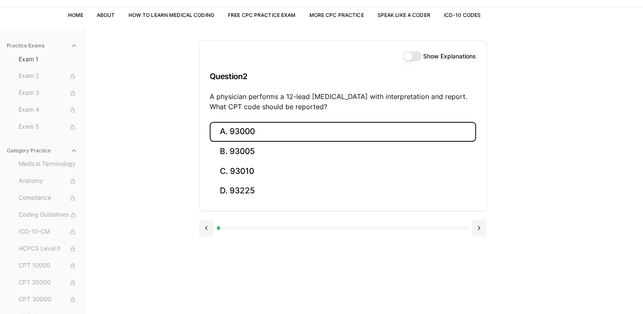
click at [291, 132] on button "A. 93000" at bounding box center [343, 132] width 266 height 20
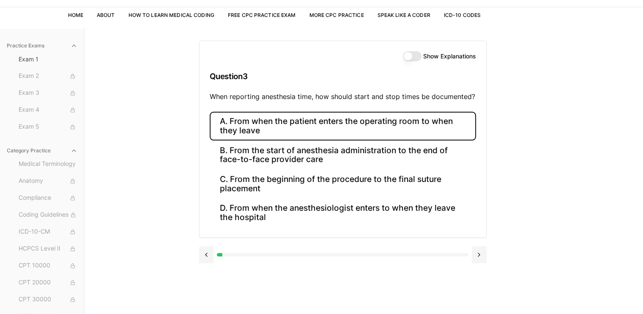
click at [311, 119] on button "A. From when the patient enters the operating room to when they leave" at bounding box center [343, 126] width 266 height 29
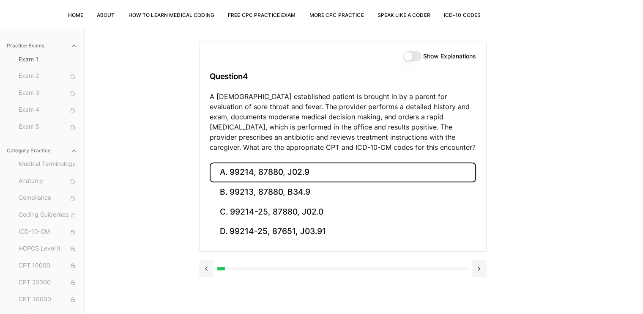
click at [306, 176] on button "A. 99214, 87880, J02.9" at bounding box center [343, 172] width 266 height 20
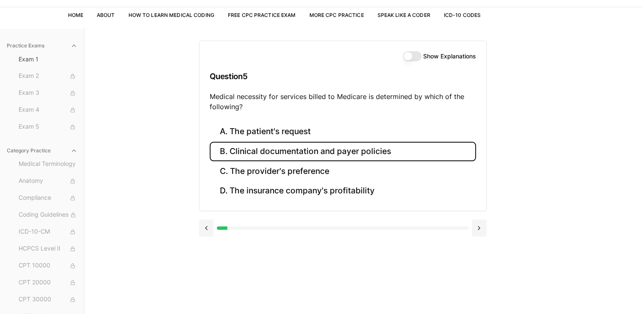
click at [311, 157] on button "B. Clinical documentation and payer policies" at bounding box center [343, 152] width 266 height 20
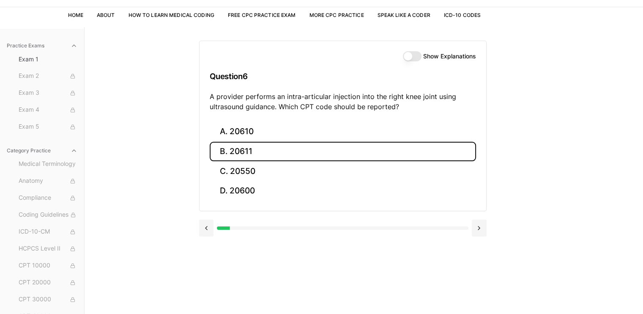
click at [294, 151] on button "B. 20611" at bounding box center [343, 152] width 266 height 20
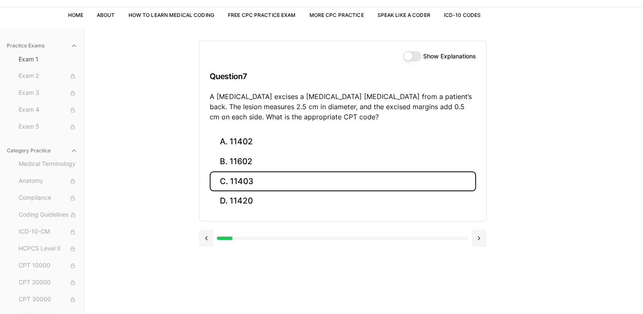
click at [281, 174] on button "C. 11403" at bounding box center [343, 181] width 266 height 20
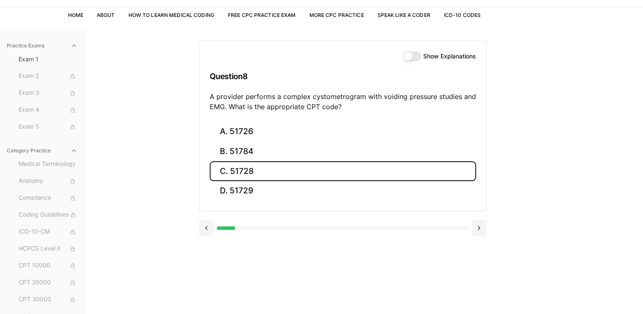
click at [281, 174] on button "C. 51728" at bounding box center [343, 171] width 266 height 20
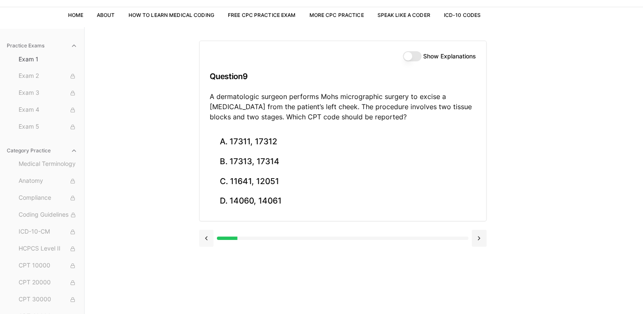
click at [208, 238] on button at bounding box center [206, 238] width 15 height 17
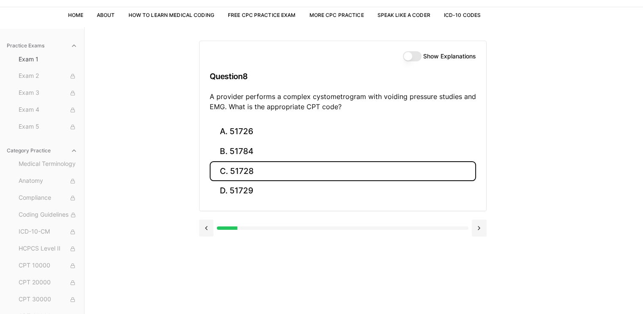
click at [274, 169] on button "C. 51728" at bounding box center [343, 171] width 266 height 20
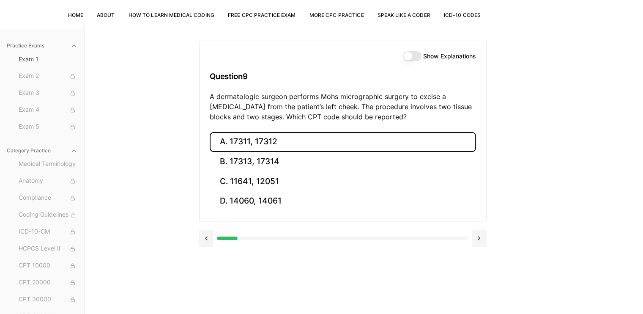
click at [402, 142] on button "A. 17311, 17312" at bounding box center [343, 142] width 266 height 20
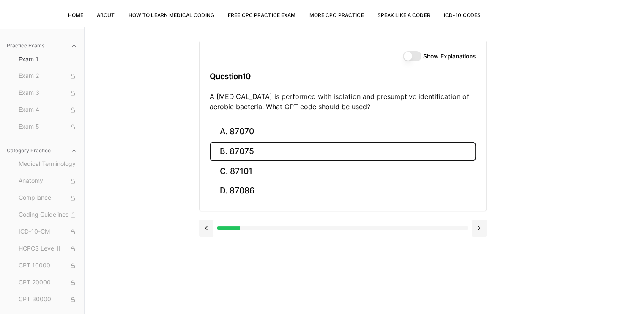
click at [275, 160] on button "B. 87075" at bounding box center [343, 152] width 266 height 20
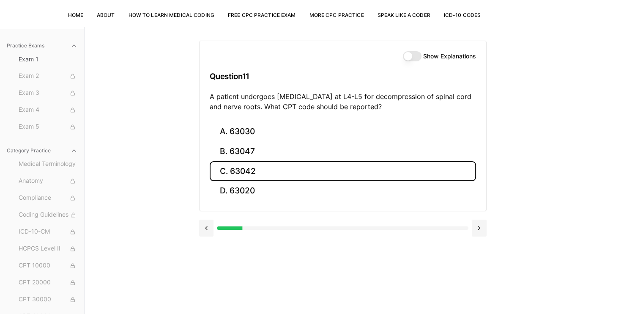
click at [297, 173] on button "C. 63042" at bounding box center [343, 171] width 266 height 20
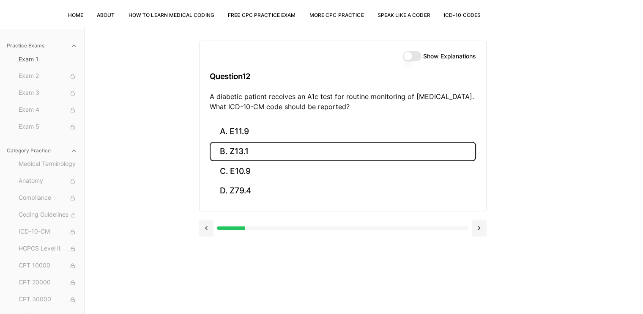
click at [287, 146] on button "B. Z13.1" at bounding box center [343, 152] width 266 height 20
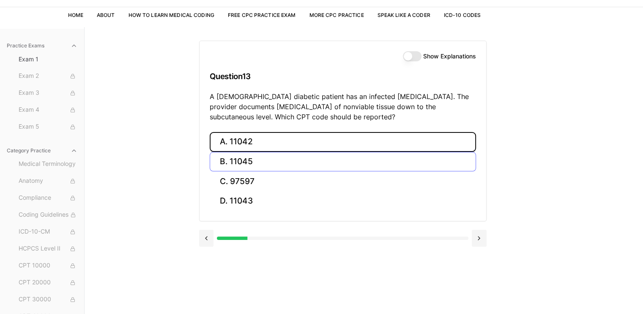
click at [287, 146] on button "A. 11042" at bounding box center [343, 142] width 266 height 20
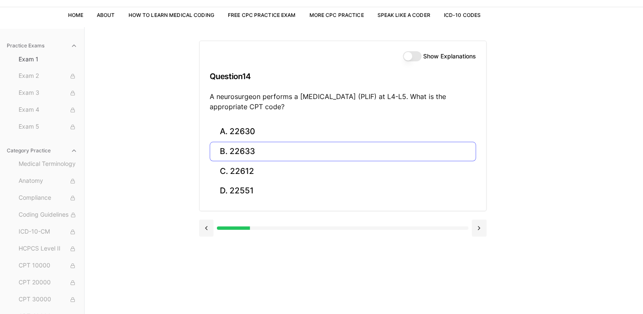
scroll to position [78, 0]
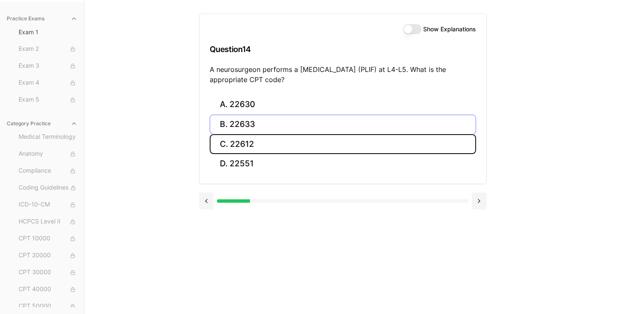
click at [287, 146] on button "C. 22612" at bounding box center [343, 144] width 266 height 20
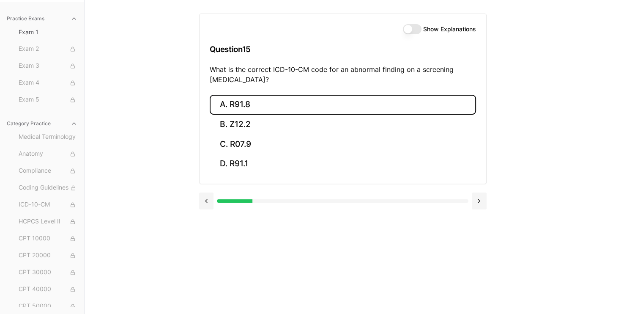
click at [282, 102] on button "A. R91.8" at bounding box center [343, 105] width 266 height 20
click at [282, 102] on button "A. 62270" at bounding box center [343, 105] width 266 height 20
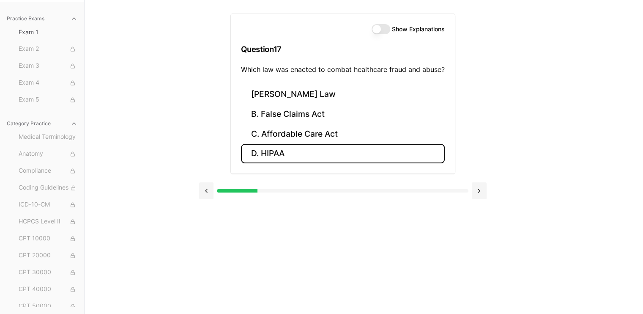
click at [274, 154] on button "D. HIPAA" at bounding box center [343, 154] width 204 height 20
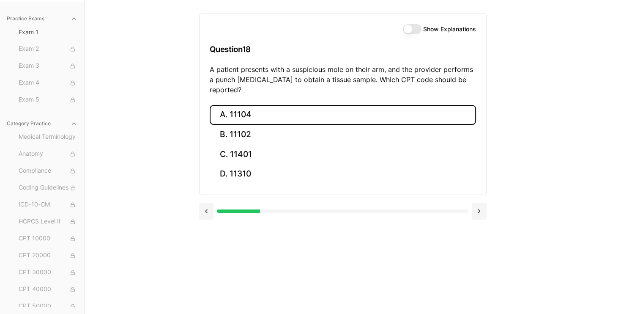
click at [260, 105] on button "A. 11104" at bounding box center [343, 115] width 266 height 20
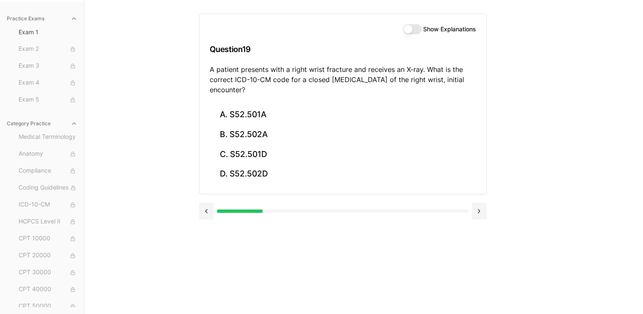
drag, startPoint x: 260, startPoint y: 104, endPoint x: 229, endPoint y: 67, distance: 48.2
click at [229, 67] on p "A patient presents with a right wrist fracture and receives an X-ray. What is t…" at bounding box center [343, 79] width 266 height 30
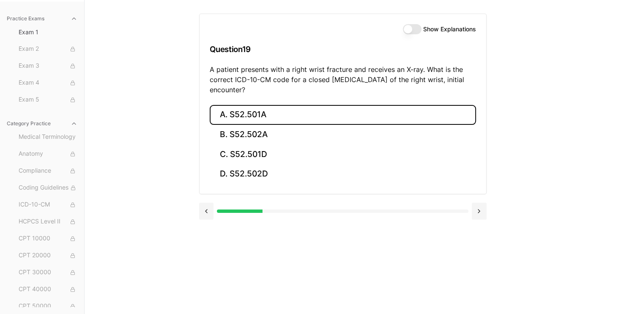
click at [243, 121] on button "A. S52.501A" at bounding box center [343, 115] width 266 height 20
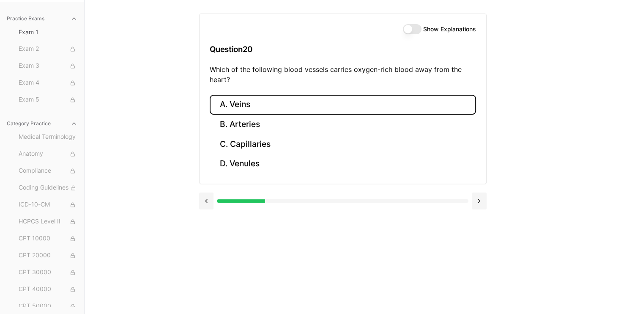
click at [261, 104] on button "A. Veins" at bounding box center [343, 105] width 266 height 20
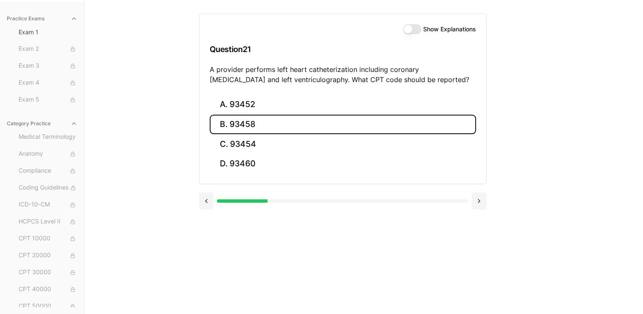
click at [251, 123] on button "B. 93458" at bounding box center [343, 125] width 266 height 20
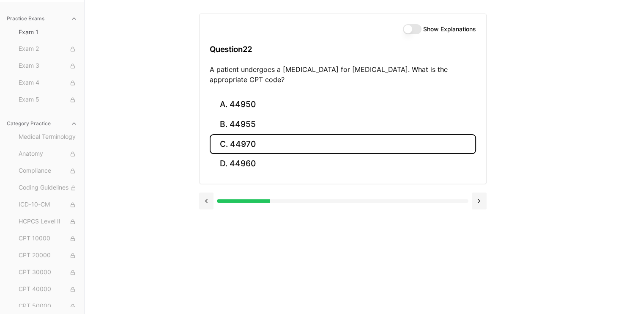
click at [262, 150] on button "C. 44970" at bounding box center [343, 144] width 266 height 20
click at [262, 150] on button "C. 95909" at bounding box center [343, 144] width 266 height 20
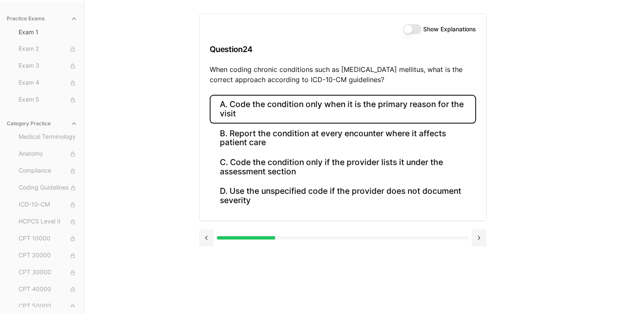
click at [283, 115] on button "A. Code the condition only when it is the primary reason for the visit" at bounding box center [343, 109] width 266 height 29
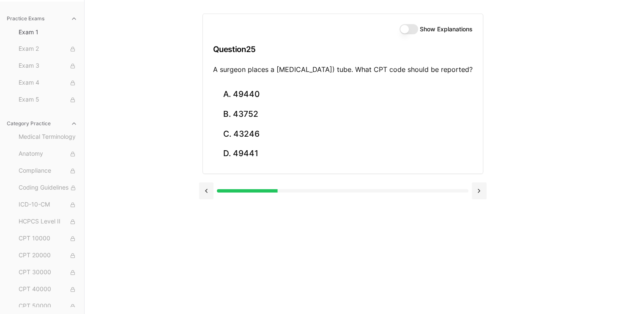
click at [418, 30] on button "Show Explanations" at bounding box center [409, 29] width 19 height 10
click at [208, 199] on button at bounding box center [206, 190] width 15 height 17
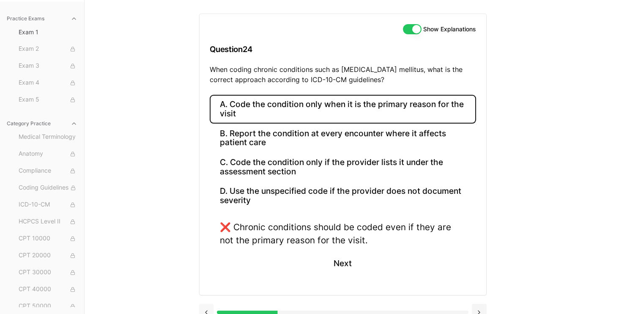
click at [210, 307] on button at bounding box center [206, 312] width 15 height 17
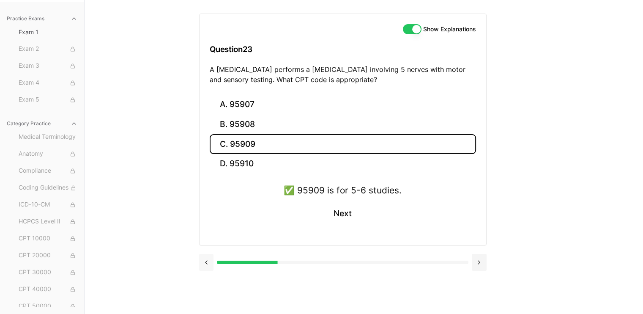
click at [210, 261] on button at bounding box center [206, 262] width 15 height 17
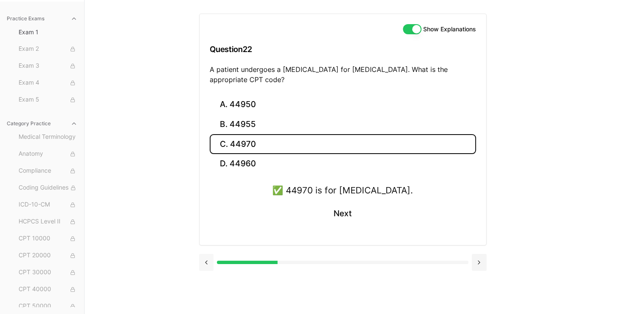
click at [210, 261] on button at bounding box center [206, 262] width 15 height 17
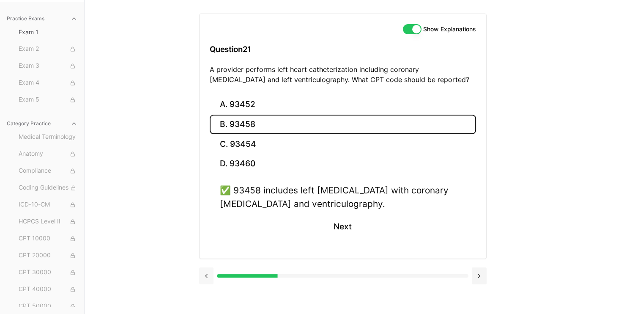
click at [208, 270] on button at bounding box center [206, 275] width 15 height 17
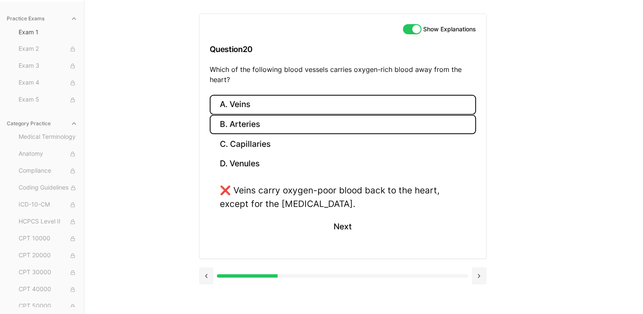
click at [279, 126] on button "B. Arteries" at bounding box center [343, 125] width 266 height 20
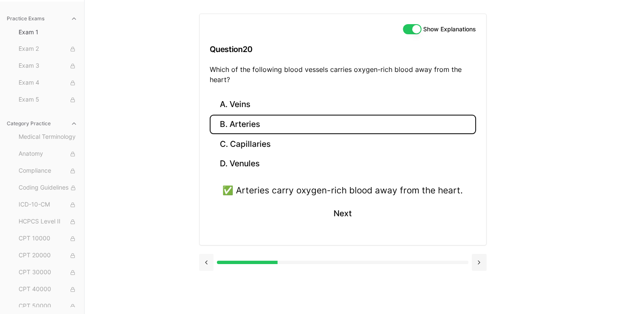
click at [211, 260] on button at bounding box center [206, 262] width 15 height 17
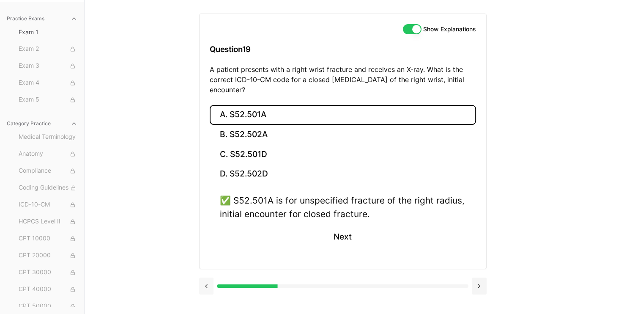
click at [207, 278] on button at bounding box center [206, 285] width 15 height 17
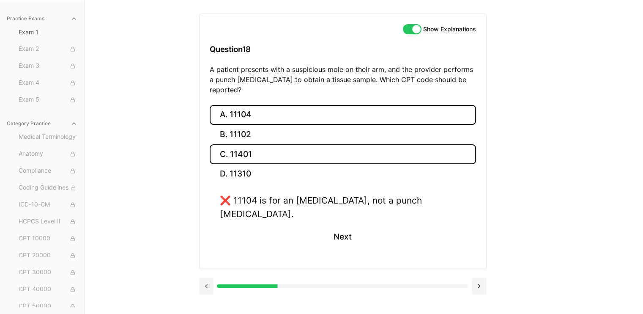
click at [281, 149] on button "C. 11401" at bounding box center [343, 154] width 266 height 20
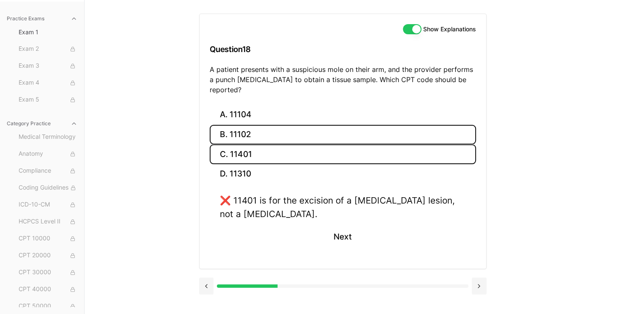
click at [276, 129] on button "B. 11102" at bounding box center [343, 135] width 266 height 20
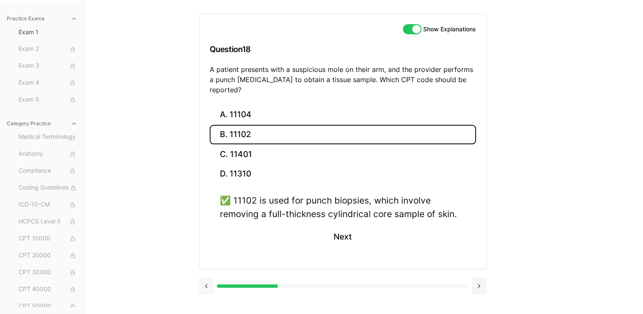
click at [211, 277] on button at bounding box center [206, 285] width 15 height 17
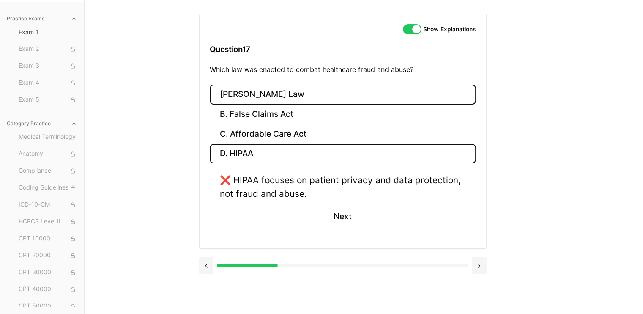
click at [284, 99] on button "A. Stark Law" at bounding box center [343, 95] width 266 height 20
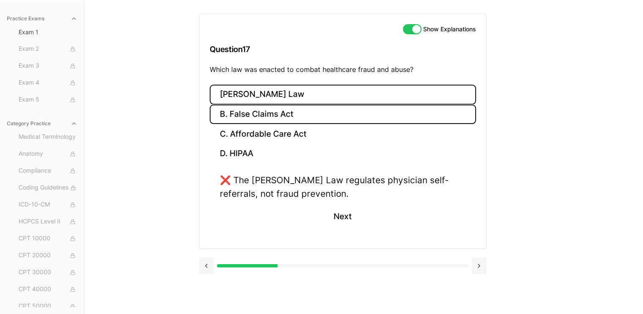
click at [277, 119] on button "B. False Claims Act" at bounding box center [343, 114] width 266 height 20
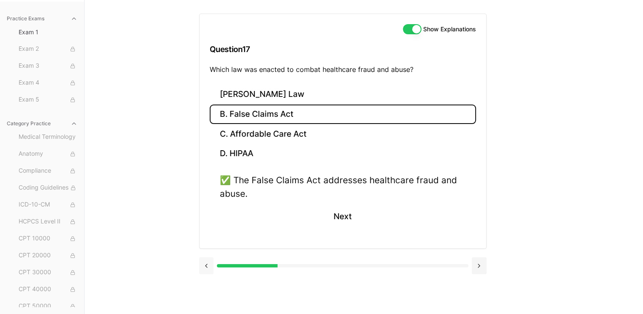
click at [210, 263] on button at bounding box center [206, 265] width 15 height 17
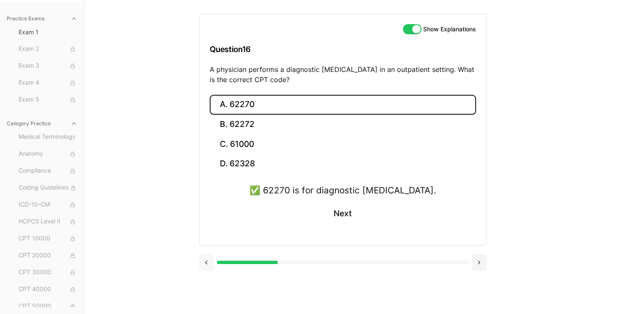
click at [210, 263] on button at bounding box center [206, 262] width 15 height 17
click at [210, 263] on div at bounding box center [343, 261] width 288 height 32
click at [209, 271] on button at bounding box center [206, 262] width 15 height 17
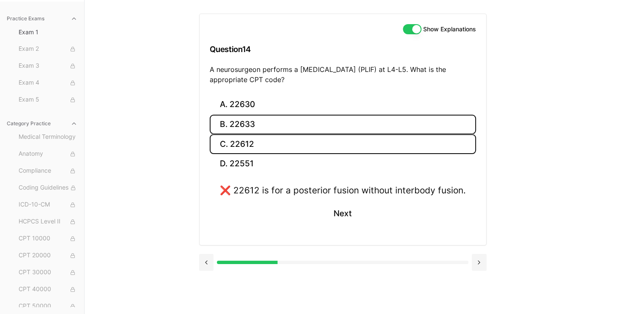
click at [294, 126] on button "B. 22633" at bounding box center [343, 125] width 266 height 20
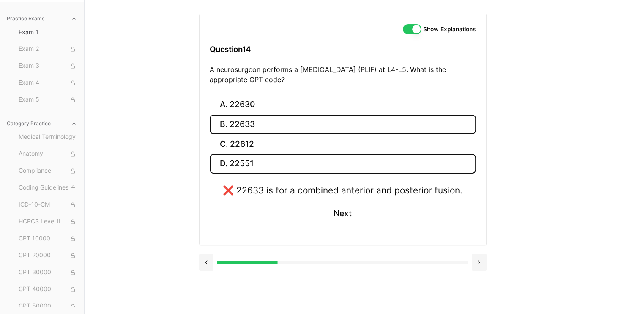
click at [282, 161] on button "D. 22551" at bounding box center [343, 164] width 266 height 20
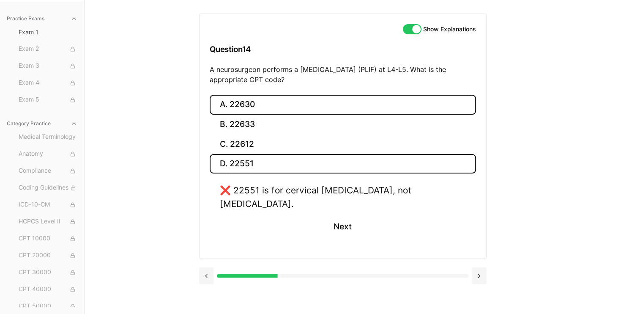
click at [288, 104] on button "A. 22630" at bounding box center [343, 105] width 266 height 20
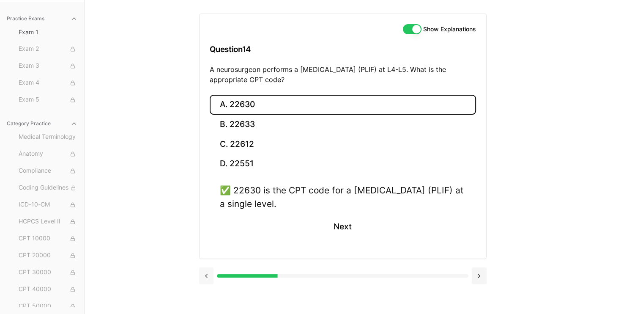
click at [202, 275] on button at bounding box center [206, 275] width 15 height 17
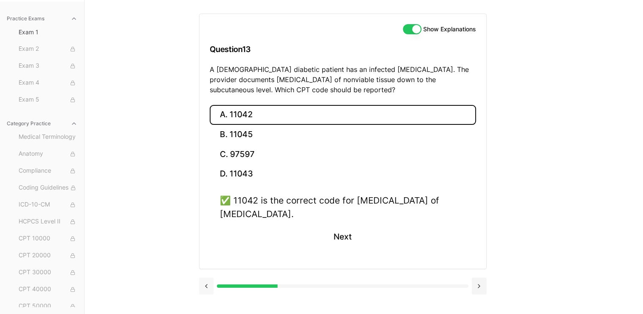
click at [202, 275] on div at bounding box center [343, 285] width 288 height 32
click at [204, 279] on button at bounding box center [206, 285] width 15 height 17
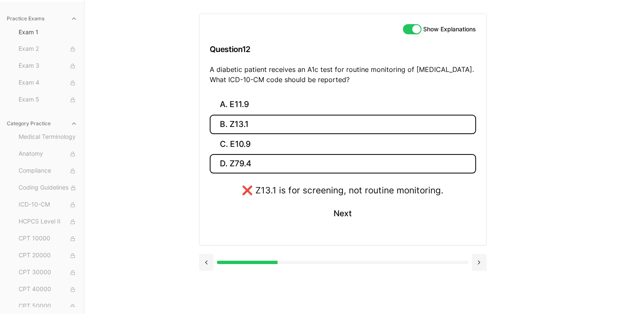
click at [259, 161] on button "D. Z79.4" at bounding box center [343, 164] width 266 height 20
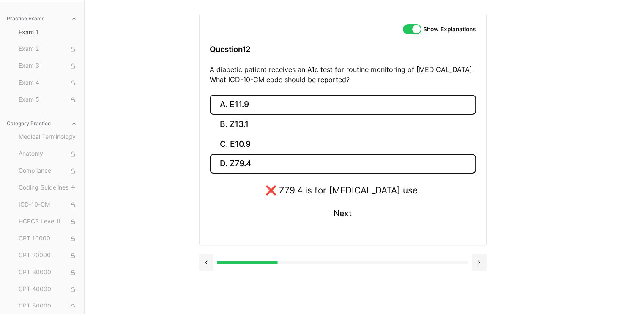
click at [262, 104] on button "A. E11.9" at bounding box center [343, 105] width 266 height 20
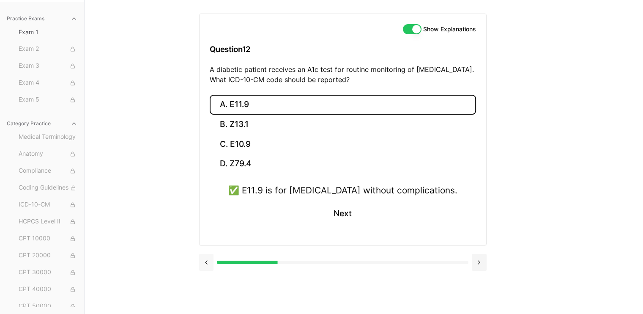
click at [208, 260] on button at bounding box center [206, 262] width 15 height 17
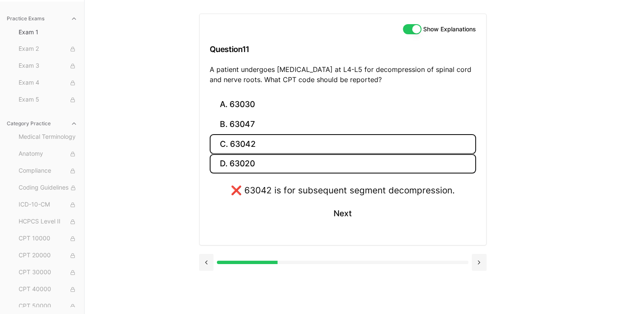
click at [254, 164] on button "D. 63020" at bounding box center [343, 164] width 266 height 20
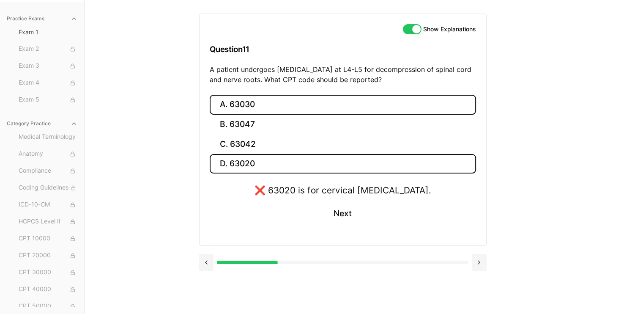
click at [262, 106] on button "A. 63030" at bounding box center [343, 105] width 266 height 20
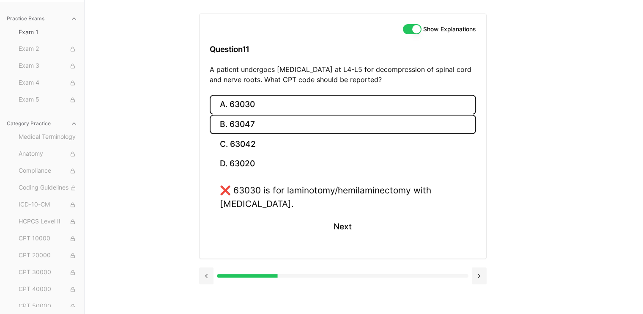
click at [260, 121] on button "B. 63047" at bounding box center [343, 125] width 266 height 20
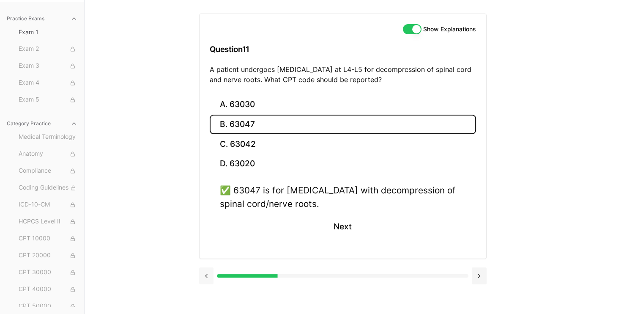
click at [213, 274] on button at bounding box center [206, 275] width 15 height 17
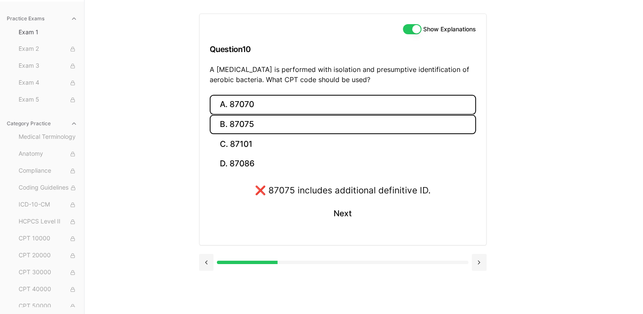
click at [262, 110] on button "A. 87070" at bounding box center [343, 105] width 266 height 20
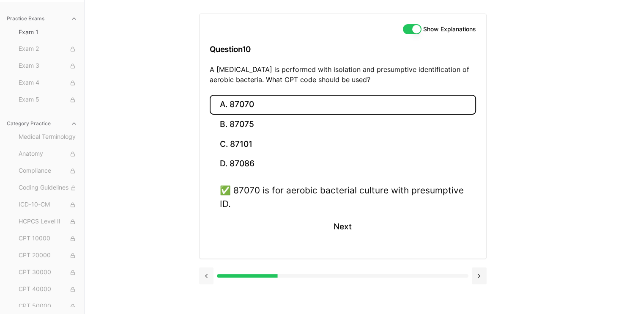
click at [206, 275] on button at bounding box center [206, 275] width 15 height 17
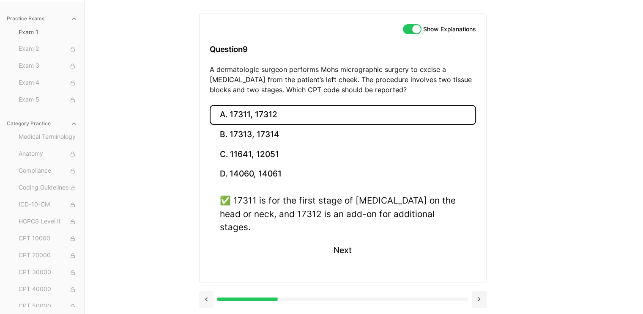
click at [206, 282] on div at bounding box center [343, 298] width 288 height 32
click at [206, 290] on button at bounding box center [206, 298] width 15 height 17
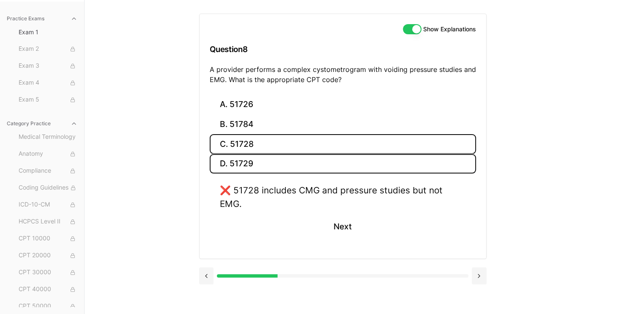
click at [250, 156] on button "D. 51729" at bounding box center [343, 164] width 266 height 20
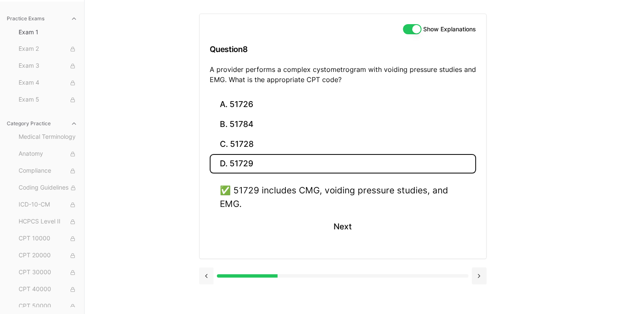
click at [205, 279] on button at bounding box center [206, 275] width 15 height 17
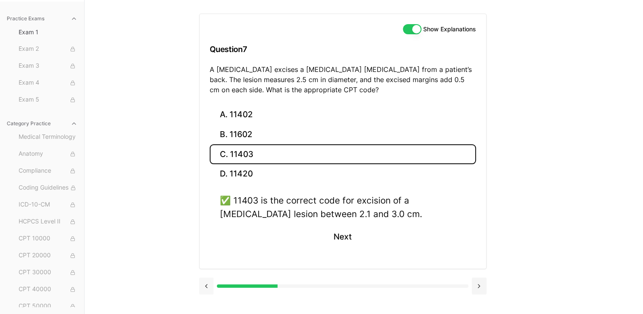
click at [205, 279] on button at bounding box center [206, 285] width 15 height 17
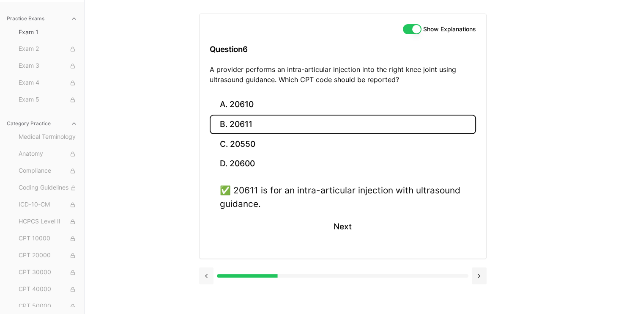
click at [205, 279] on button at bounding box center [206, 275] width 15 height 17
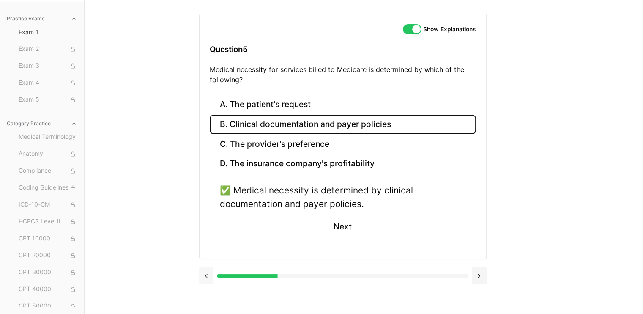
click at [205, 279] on button at bounding box center [206, 275] width 15 height 17
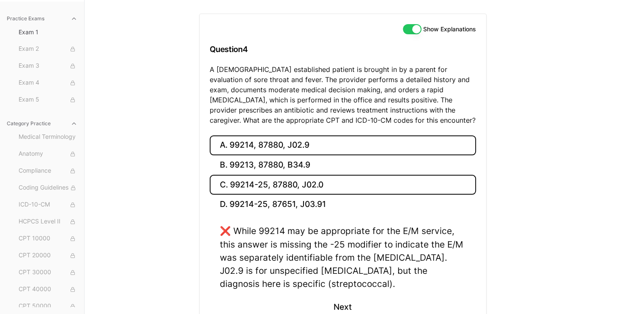
click at [275, 178] on button "C. 99214-25, 87880, J02.0" at bounding box center [343, 185] width 266 height 20
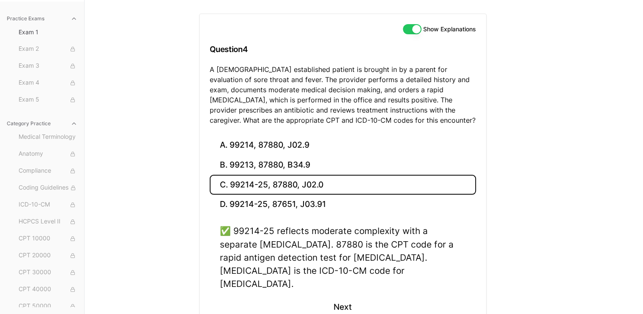
scroll to position [121, 0]
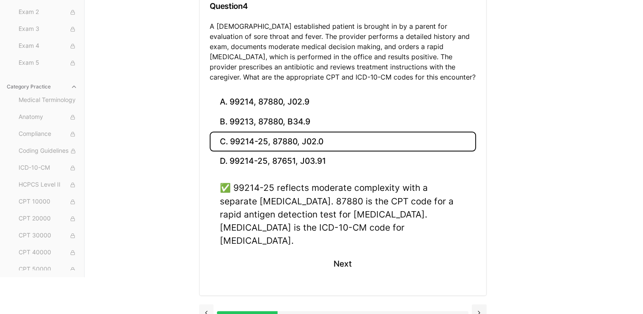
click at [203, 304] on button at bounding box center [206, 312] width 15 height 17
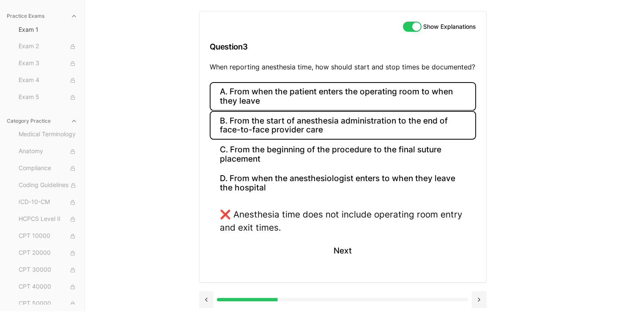
click at [266, 128] on button "B. From the start of anesthesia administration to the end of face-to-face provi…" at bounding box center [343, 125] width 266 height 29
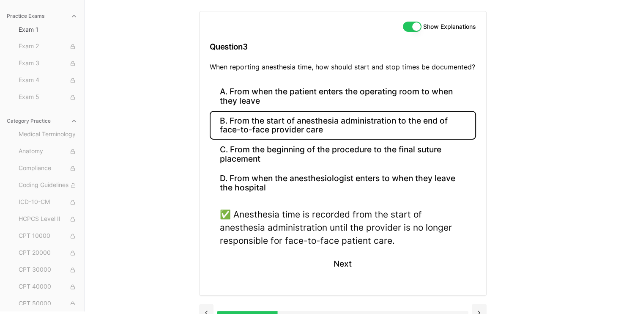
scroll to position [93, 0]
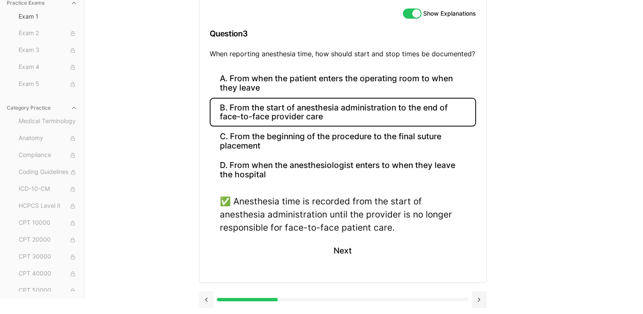
click at [208, 297] on button at bounding box center [206, 299] width 15 height 17
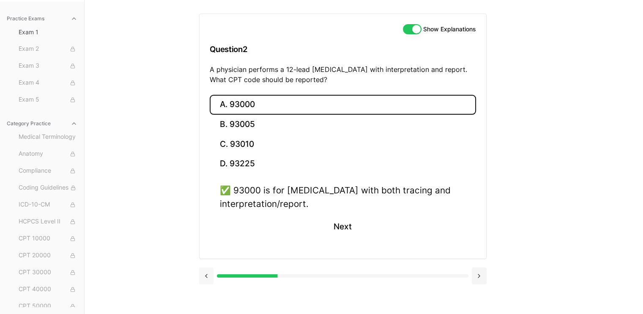
scroll to position [78, 0]
click at [210, 279] on button at bounding box center [206, 275] width 15 height 17
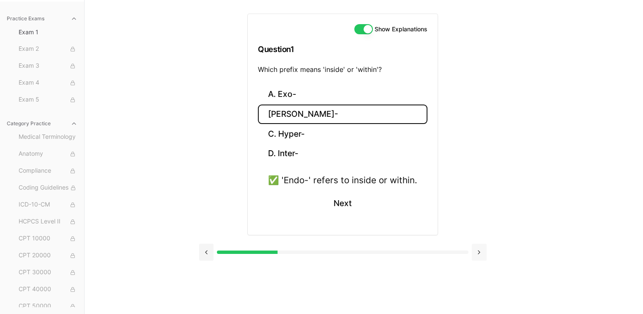
click at [480, 254] on button at bounding box center [479, 252] width 15 height 17
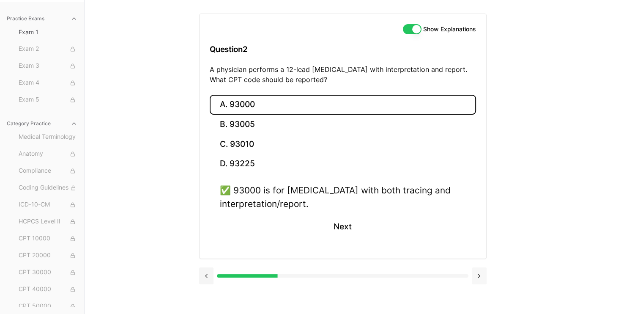
click at [480, 276] on button at bounding box center [479, 275] width 15 height 17
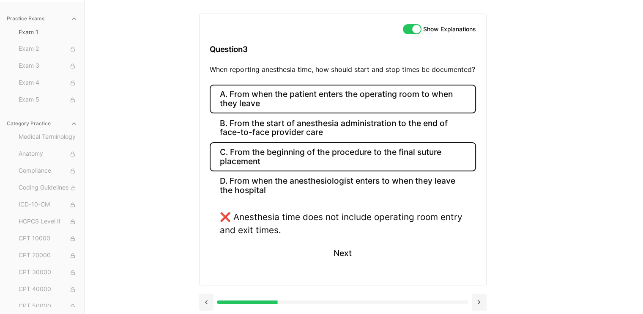
click at [442, 142] on button "C. From the beginning of the procedure to the final suture placement" at bounding box center [343, 156] width 266 height 29
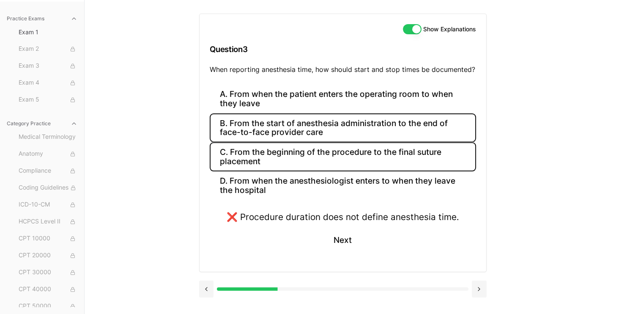
click at [440, 120] on button "B. From the start of anesthesia administration to the end of face-to-face provi…" at bounding box center [343, 127] width 266 height 29
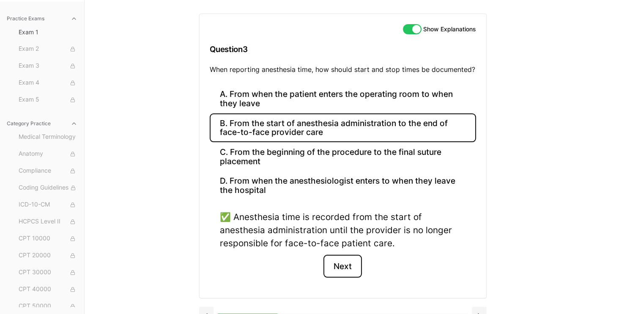
click at [345, 273] on button "Next" at bounding box center [342, 266] width 38 height 23
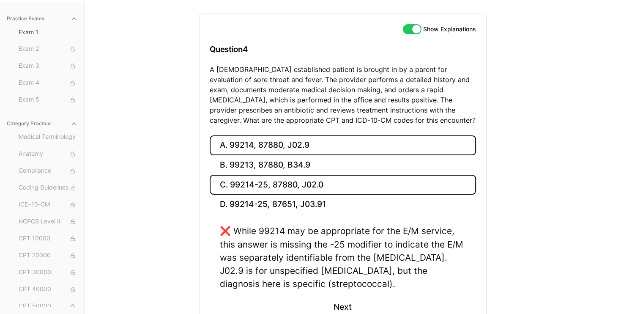
click at [345, 180] on button "C. 99214-25, 87880, J02.0" at bounding box center [343, 185] width 266 height 20
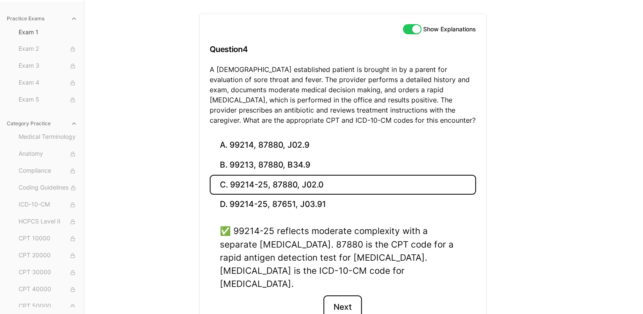
click at [350, 295] on button "Next" at bounding box center [342, 306] width 38 height 23
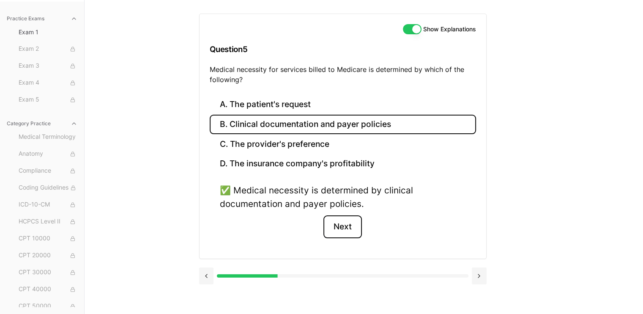
click at [351, 224] on button "Next" at bounding box center [342, 226] width 38 height 23
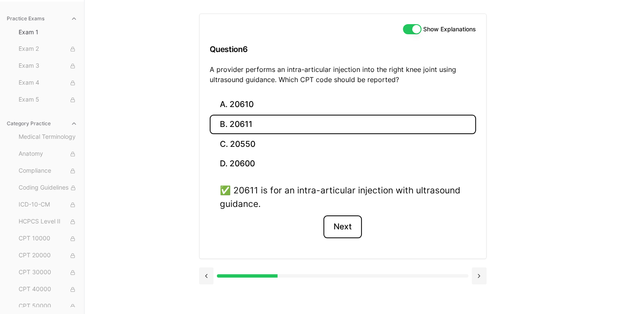
click at [351, 224] on button "Next" at bounding box center [342, 226] width 38 height 23
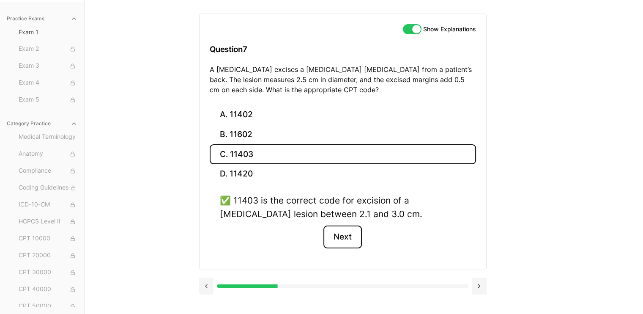
click at [351, 231] on button "Next" at bounding box center [342, 236] width 38 height 23
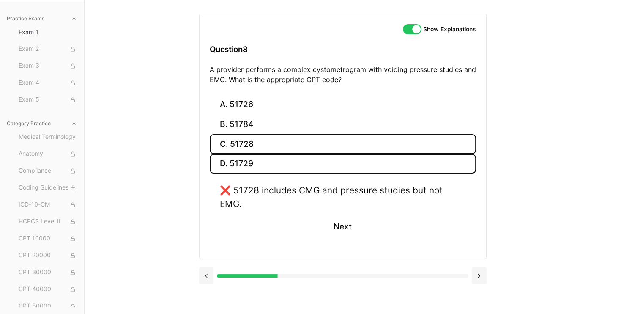
click at [341, 156] on button "D. 51729" at bounding box center [343, 164] width 266 height 20
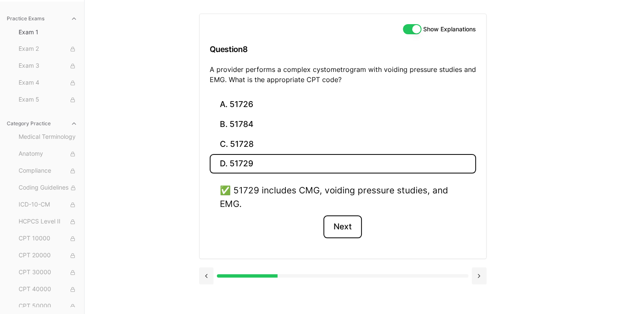
click at [341, 223] on button "Next" at bounding box center [342, 226] width 38 height 23
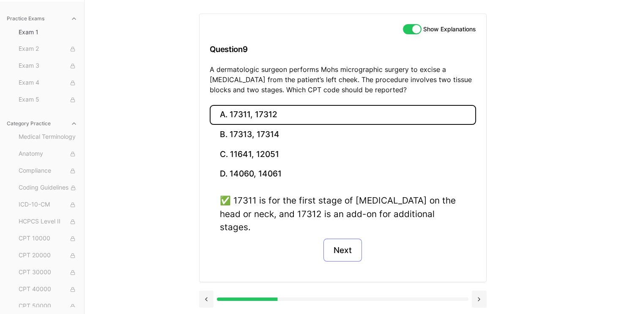
click at [341, 223] on div "✅ 17311 is for the first stage of Mohs surgery on the head or neck, and 17312 i…" at bounding box center [343, 232] width 266 height 77
click at [342, 238] on button "Next" at bounding box center [342, 249] width 38 height 23
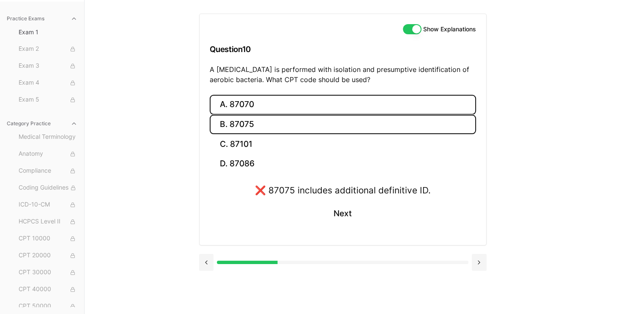
click at [347, 109] on button "A. 87070" at bounding box center [343, 105] width 266 height 20
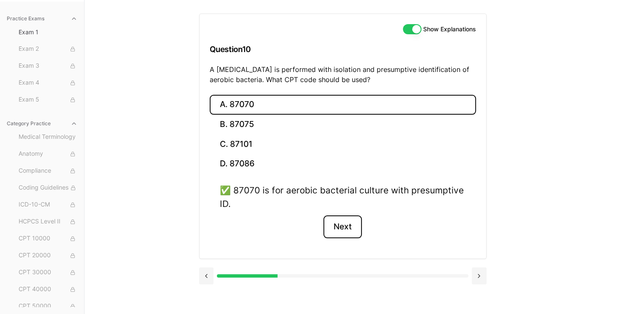
click at [343, 219] on button "Next" at bounding box center [342, 226] width 38 height 23
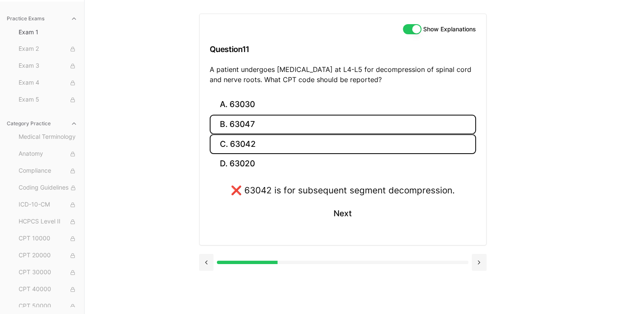
click at [346, 124] on button "B. 63047" at bounding box center [343, 125] width 266 height 20
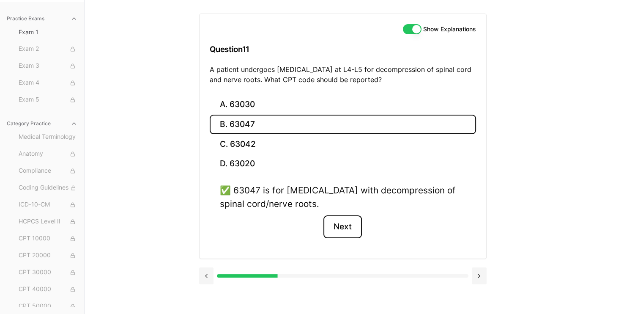
click at [336, 219] on button "Next" at bounding box center [342, 226] width 38 height 23
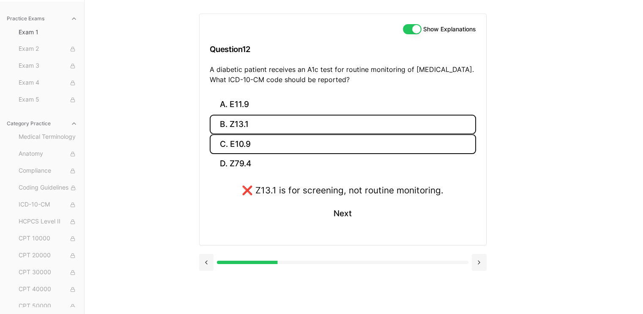
click at [331, 149] on button "C. E10.9" at bounding box center [343, 144] width 266 height 20
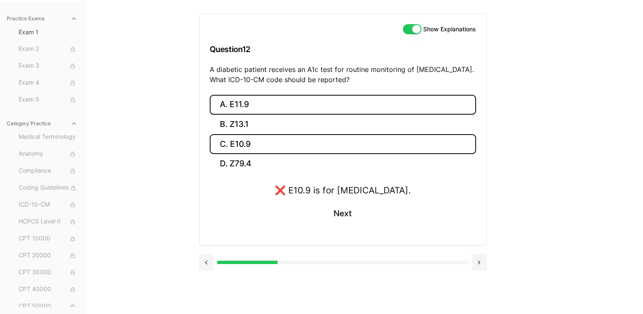
click at [321, 111] on button "A. E11.9" at bounding box center [343, 105] width 266 height 20
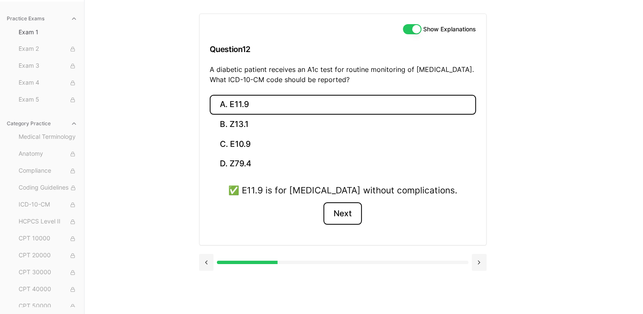
click at [342, 214] on button "Next" at bounding box center [342, 213] width 38 height 23
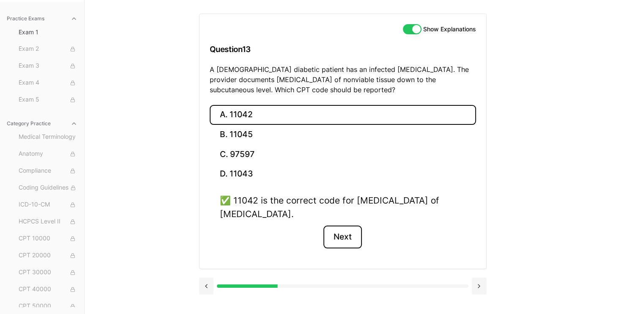
click at [342, 232] on button "Next" at bounding box center [342, 236] width 38 height 23
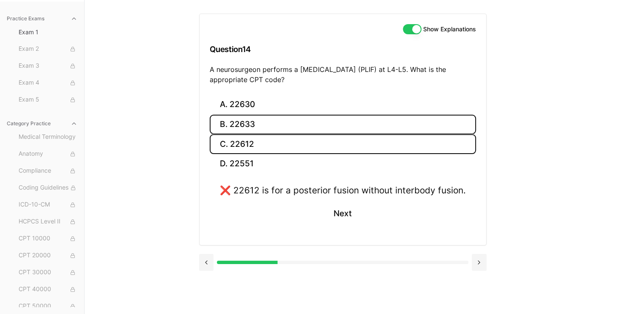
click at [333, 130] on button "B. 22633" at bounding box center [343, 125] width 266 height 20
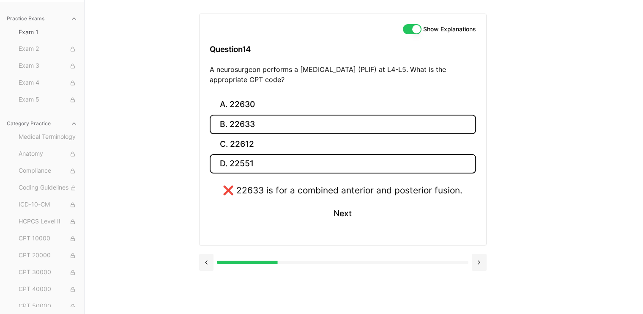
click at [327, 170] on button "D. 22551" at bounding box center [343, 164] width 266 height 20
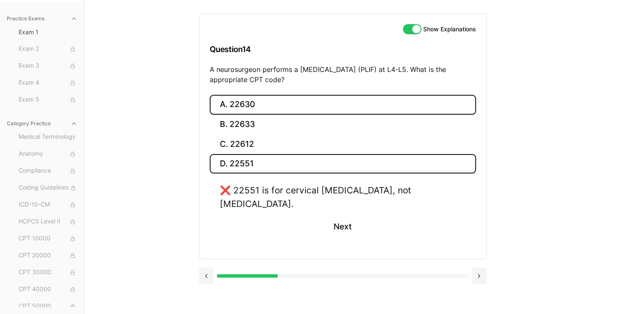
click at [329, 99] on button "A. 22630" at bounding box center [343, 105] width 266 height 20
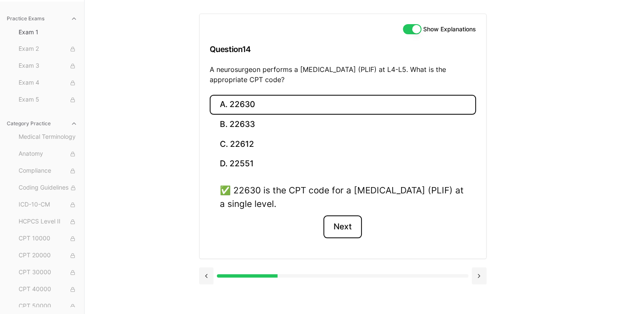
click at [335, 227] on button "Next" at bounding box center [342, 226] width 38 height 23
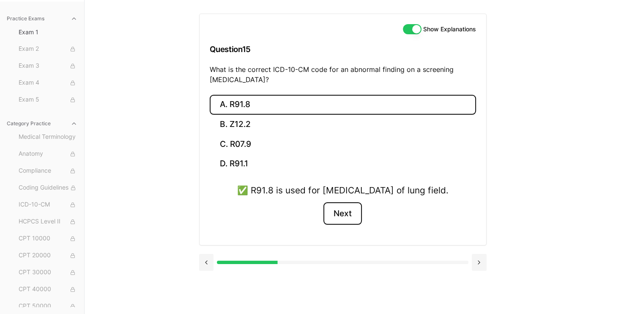
click at [335, 225] on button "Next" at bounding box center [342, 213] width 38 height 23
click at [338, 219] on button "Next" at bounding box center [342, 213] width 38 height 23
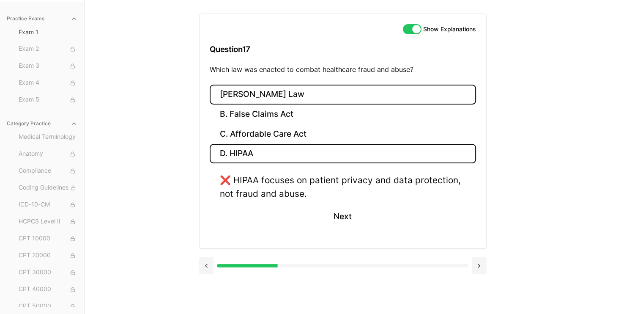
click at [311, 94] on button "A. Stark Law" at bounding box center [343, 95] width 266 height 20
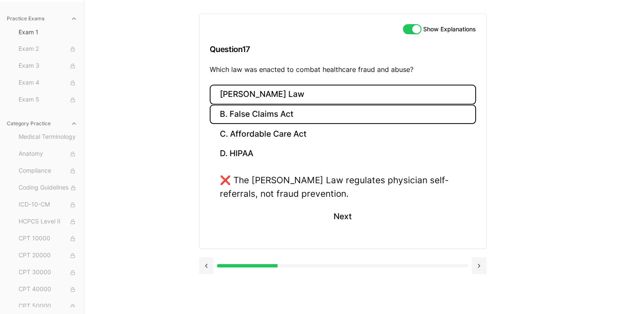
click at [309, 123] on button "B. False Claims Act" at bounding box center [343, 114] width 266 height 20
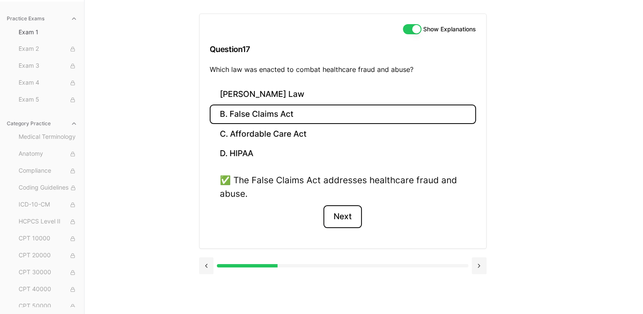
click at [331, 218] on button "Next" at bounding box center [342, 216] width 38 height 23
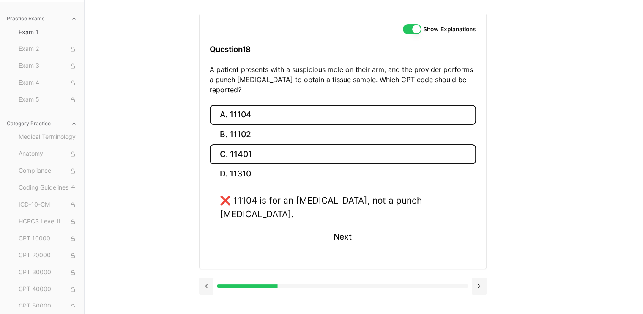
click at [318, 144] on button "C. 11401" at bounding box center [343, 154] width 266 height 20
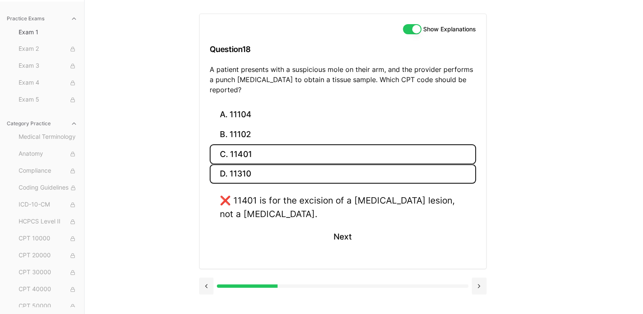
click at [318, 166] on button "D. 11310" at bounding box center [343, 174] width 266 height 20
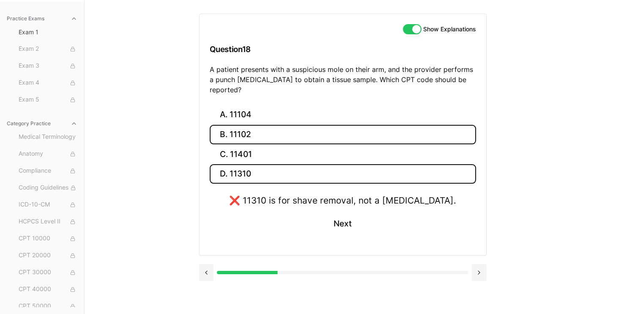
click at [320, 132] on button "B. 11102" at bounding box center [343, 135] width 266 height 20
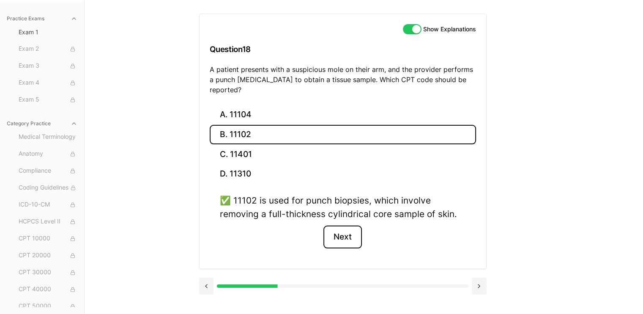
click at [336, 229] on button "Next" at bounding box center [342, 236] width 38 height 23
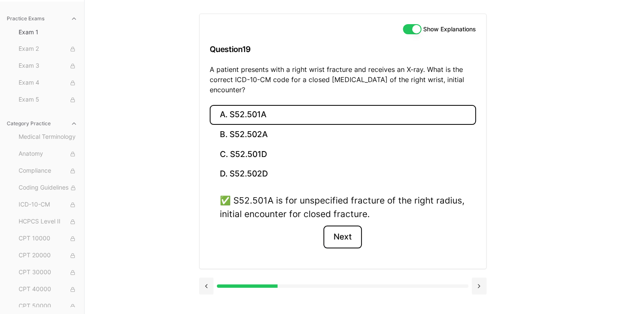
click at [336, 229] on button "Next" at bounding box center [342, 236] width 38 height 23
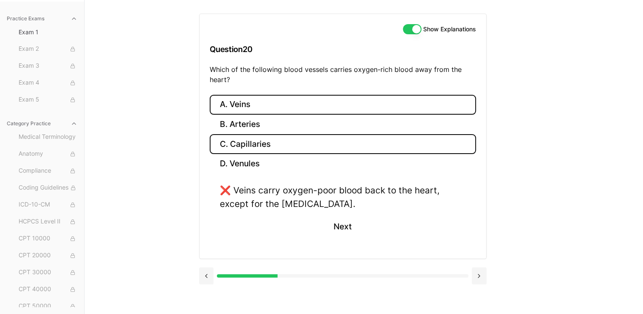
click at [319, 134] on button "C. Capillaries" at bounding box center [343, 144] width 266 height 20
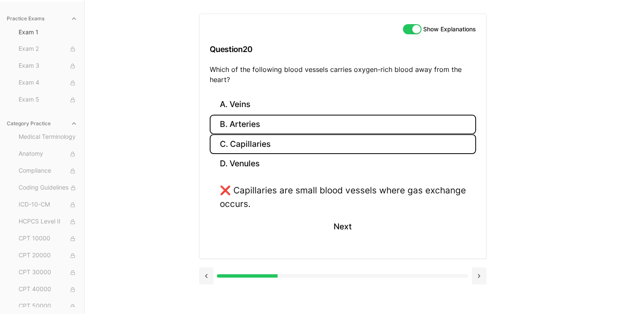
click at [324, 118] on button "B. Arteries" at bounding box center [343, 125] width 266 height 20
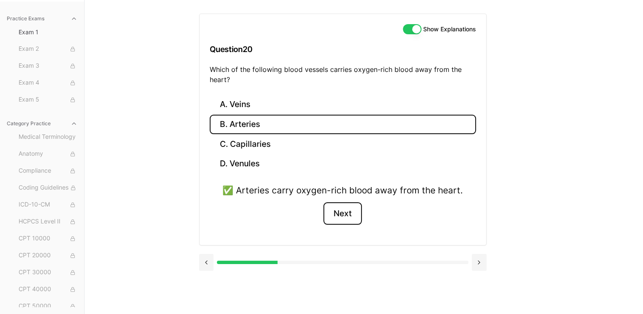
click at [335, 203] on button "Next" at bounding box center [342, 213] width 38 height 23
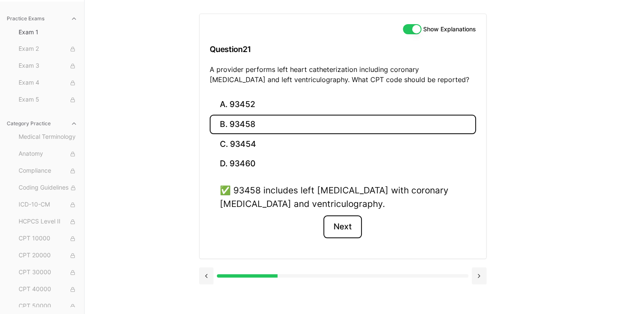
click at [339, 219] on button "Next" at bounding box center [342, 226] width 38 height 23
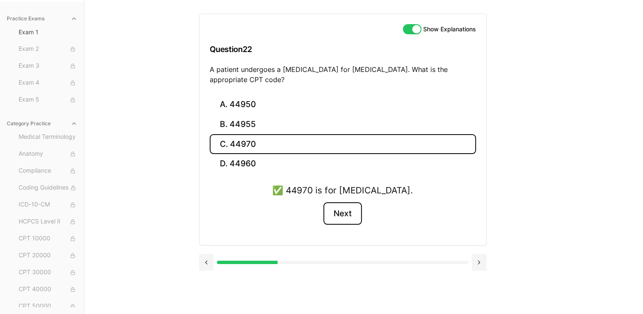
click at [339, 219] on button "Next" at bounding box center [342, 213] width 38 height 23
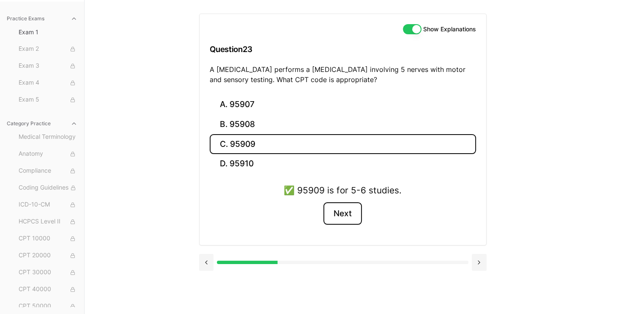
click at [339, 219] on button "Next" at bounding box center [342, 213] width 38 height 23
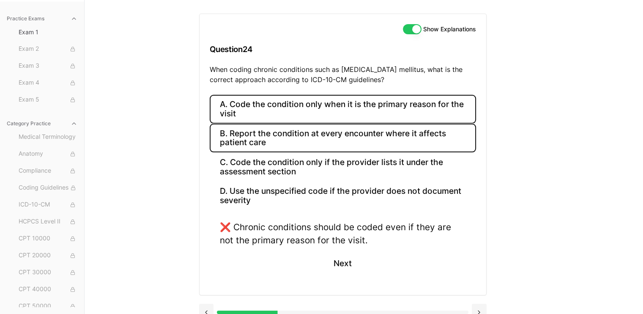
click at [338, 137] on button "B. Report the condition at every encounter where it affects patient care" at bounding box center [343, 137] width 266 height 29
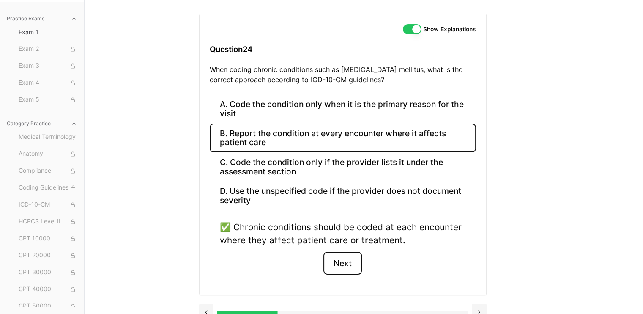
click at [336, 260] on button "Next" at bounding box center [342, 263] width 38 height 23
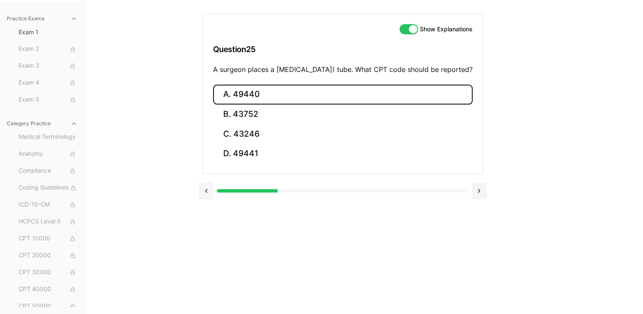
click at [226, 104] on button "A. 49440" at bounding box center [343, 95] width 260 height 20
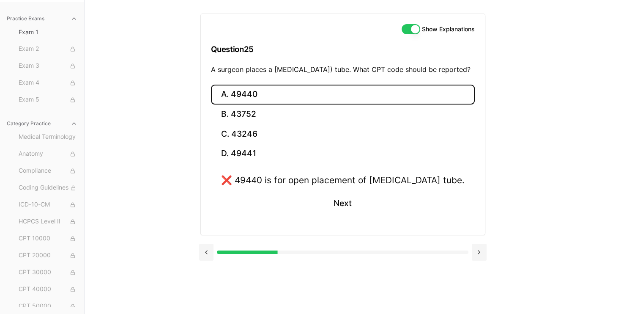
click at [226, 104] on button "A. 49440" at bounding box center [343, 95] width 264 height 20
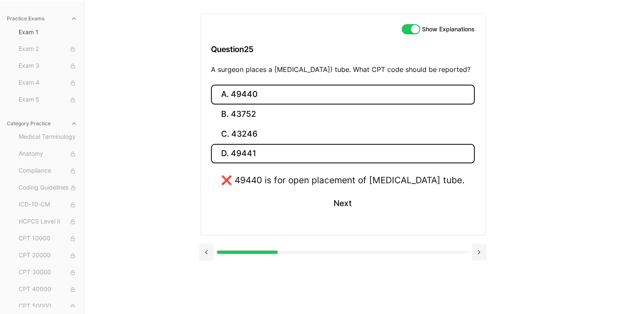
click at [232, 158] on button "D. 49441" at bounding box center [343, 154] width 264 height 20
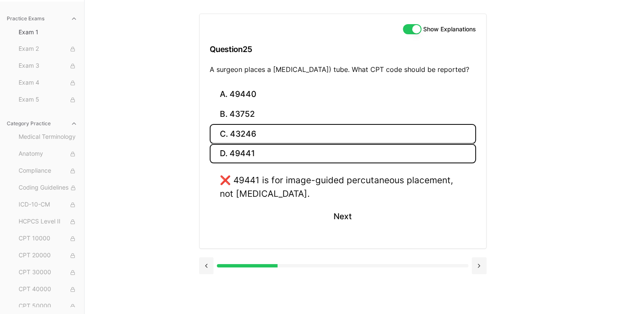
click at [241, 140] on button "C. 43246" at bounding box center [343, 134] width 266 height 20
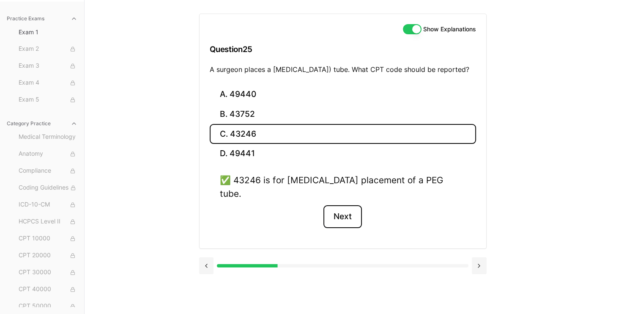
click at [333, 210] on button "Next" at bounding box center [342, 216] width 38 height 23
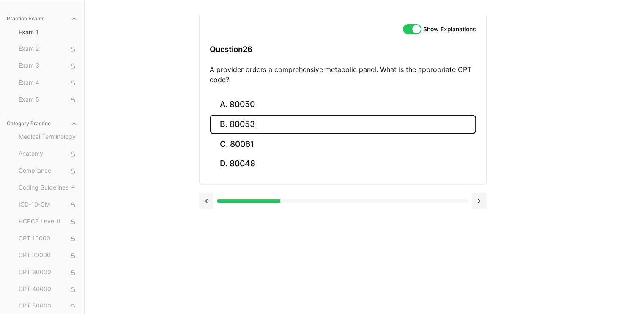
click at [277, 132] on button "B. 80053" at bounding box center [343, 125] width 266 height 20
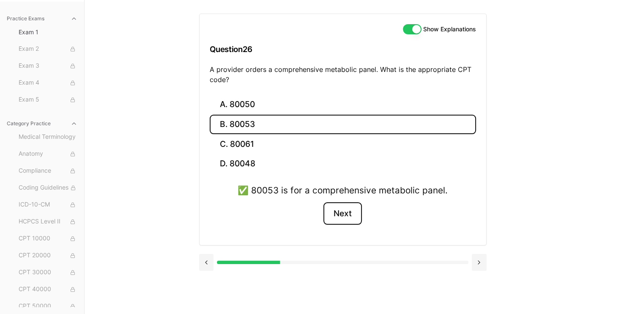
click at [335, 221] on button "Next" at bounding box center [342, 213] width 38 height 23
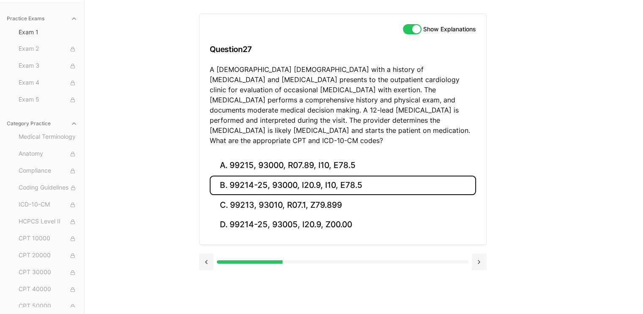
click at [321, 175] on button "B. 99214-25, 93000, I20.9, I10, E78.5" at bounding box center [343, 185] width 266 height 20
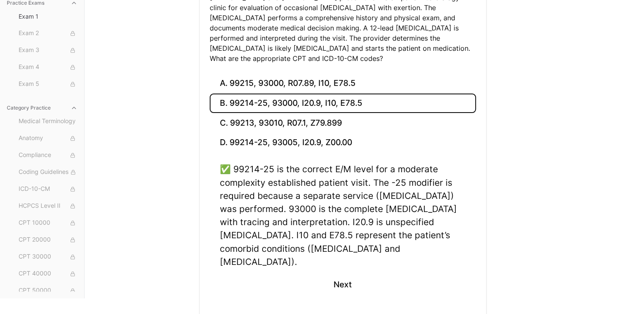
scroll to position [171, 0]
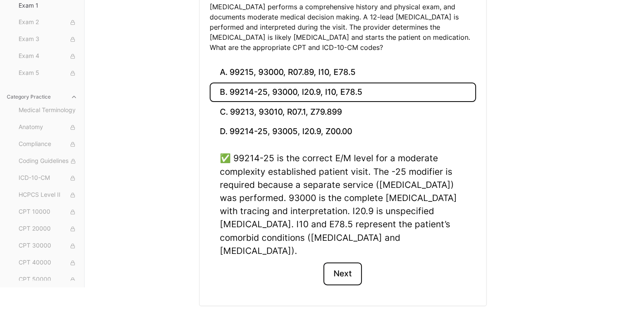
click at [356, 262] on button "Next" at bounding box center [342, 273] width 38 height 23
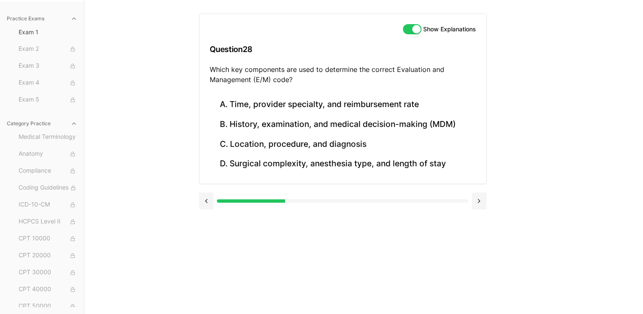
scroll to position [78, 0]
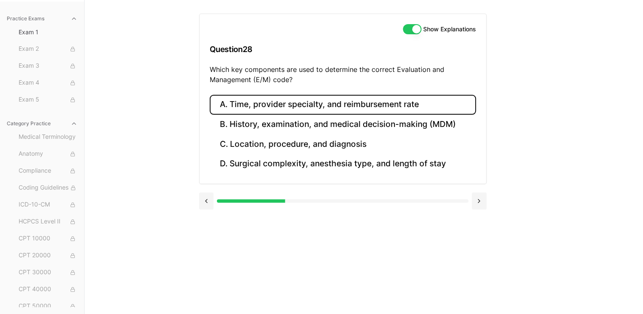
click at [400, 104] on button "A. Time, provider specialty, and reimbursement rate" at bounding box center [343, 105] width 266 height 20
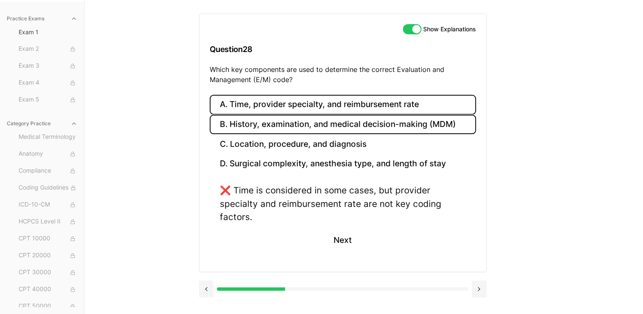
click at [379, 132] on button "B. History, examination, and medical decision-making (MDM)" at bounding box center [343, 125] width 266 height 20
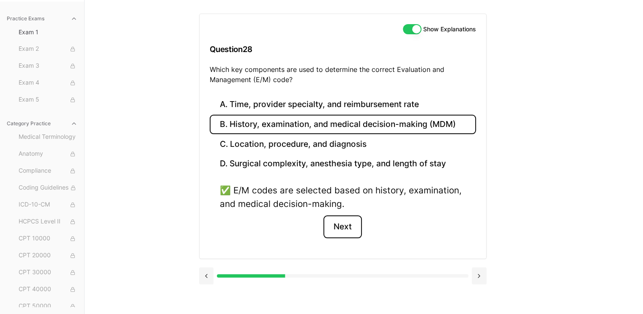
click at [337, 225] on button "Next" at bounding box center [342, 226] width 38 height 23
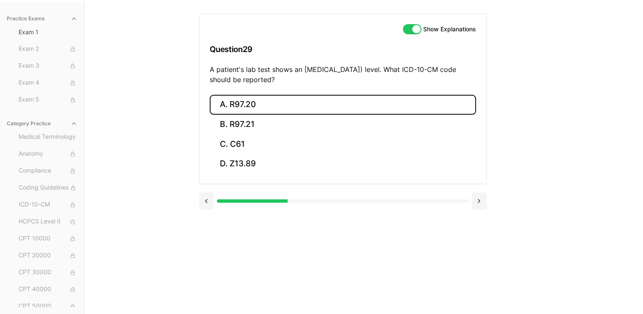
click at [333, 111] on button "A. R97.20" at bounding box center [343, 105] width 266 height 20
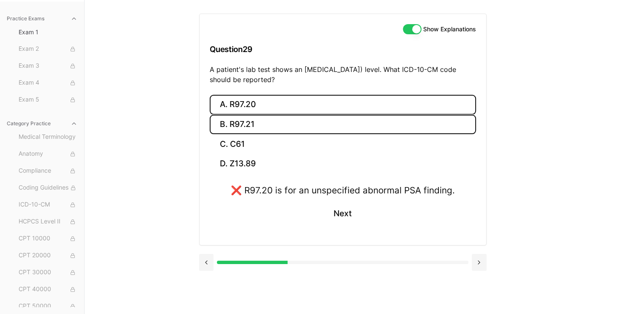
click at [326, 126] on button "B. R97.21" at bounding box center [343, 125] width 266 height 20
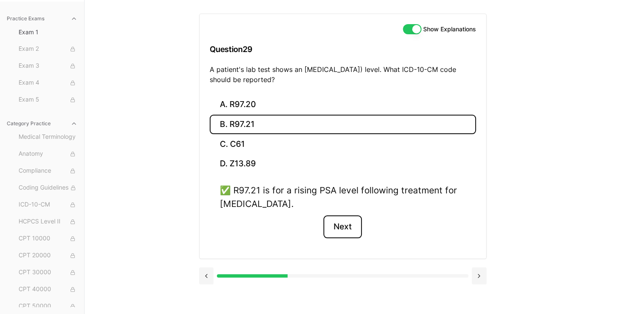
click at [338, 229] on button "Next" at bounding box center [342, 226] width 38 height 23
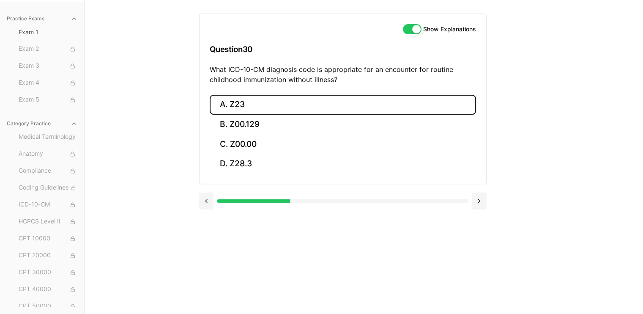
click at [237, 110] on button "A. Z23" at bounding box center [343, 105] width 266 height 20
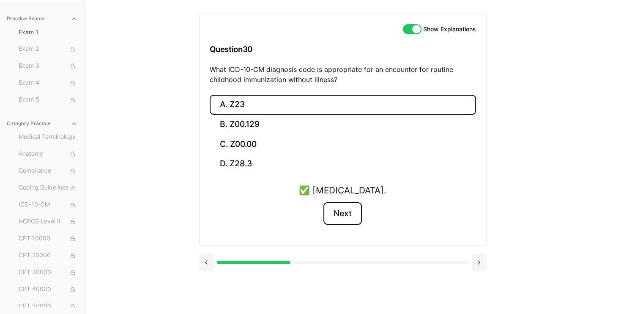
click at [338, 219] on button "Next" at bounding box center [342, 213] width 38 height 23
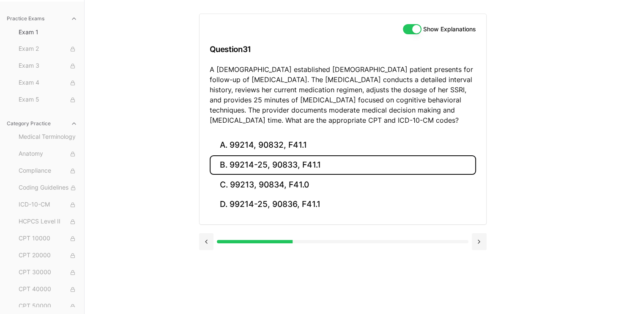
click at [324, 166] on button "B. 99214-25, 90833, F41.1" at bounding box center [343, 165] width 266 height 20
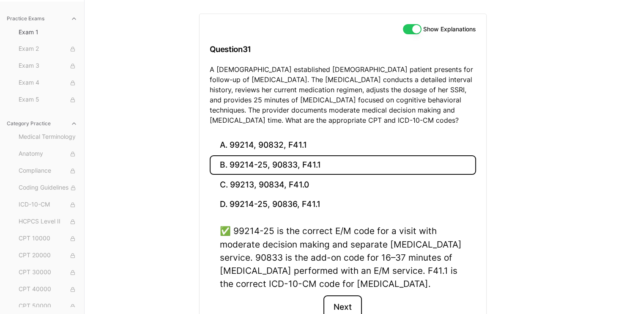
click at [328, 303] on button "Next" at bounding box center [342, 306] width 38 height 23
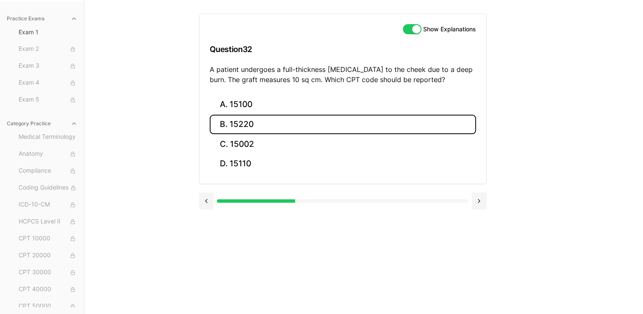
click at [225, 124] on button "B. 15220" at bounding box center [343, 125] width 266 height 20
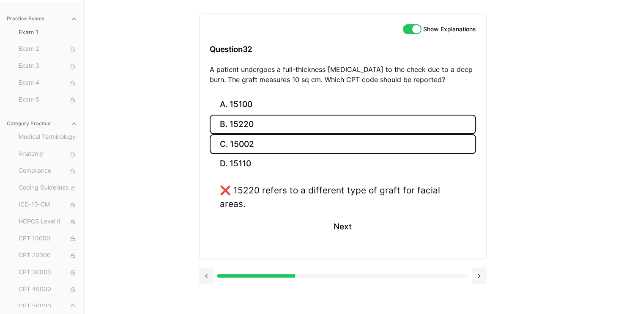
click at [240, 144] on button "C. 15002" at bounding box center [343, 144] width 266 height 20
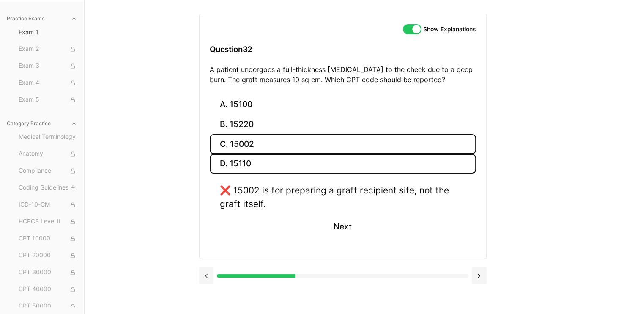
click at [244, 164] on button "D. 15110" at bounding box center [343, 164] width 266 height 20
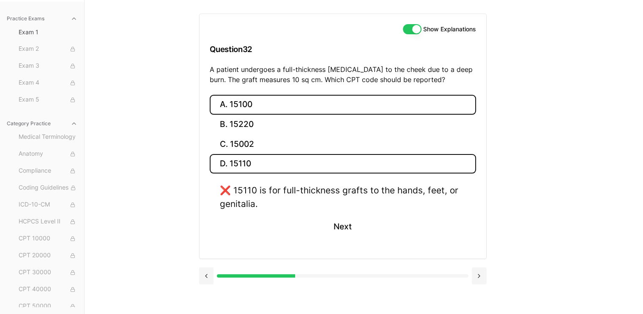
click at [241, 111] on button "A. 15100" at bounding box center [343, 105] width 266 height 20
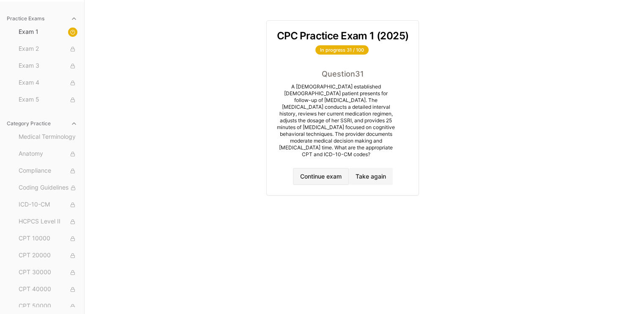
click at [315, 171] on button "Continue exam" at bounding box center [321, 176] width 56 height 17
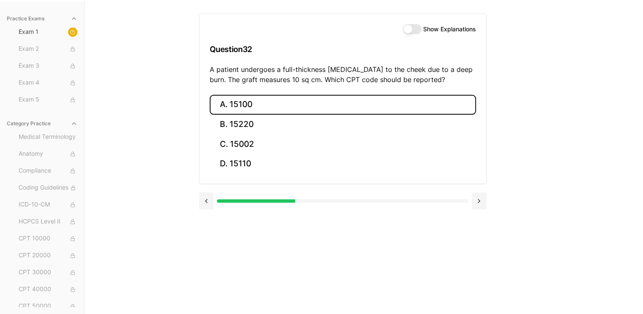
click at [332, 104] on button "A. 15100" at bounding box center [343, 105] width 266 height 20
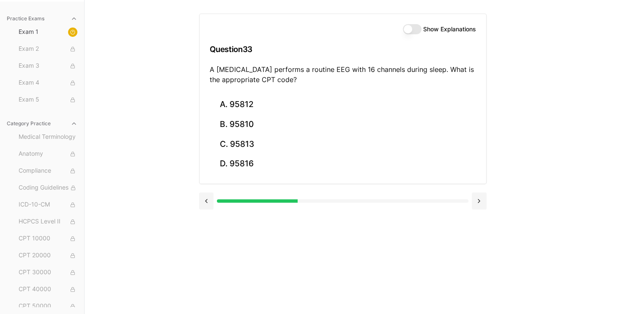
click at [413, 28] on button "Show Explanations" at bounding box center [412, 29] width 19 height 10
